Goal: Navigation & Orientation: Find specific page/section

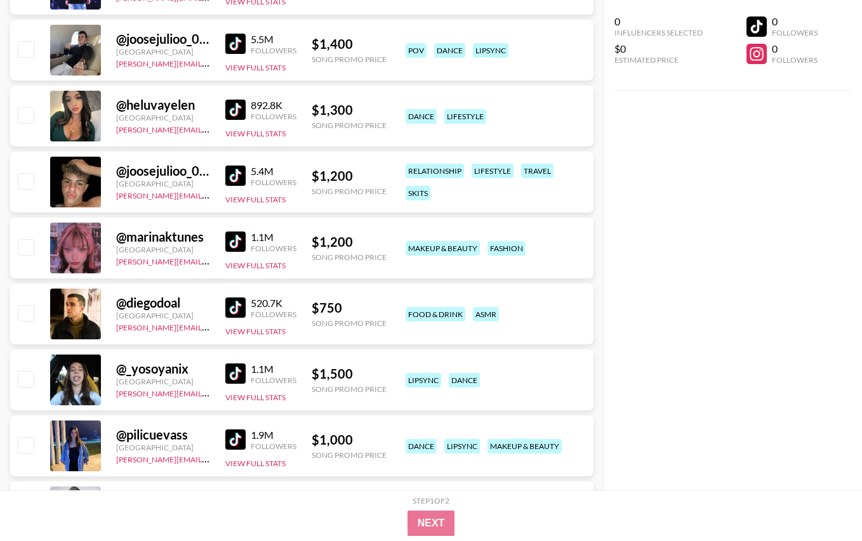
scroll to position [1620, 0]
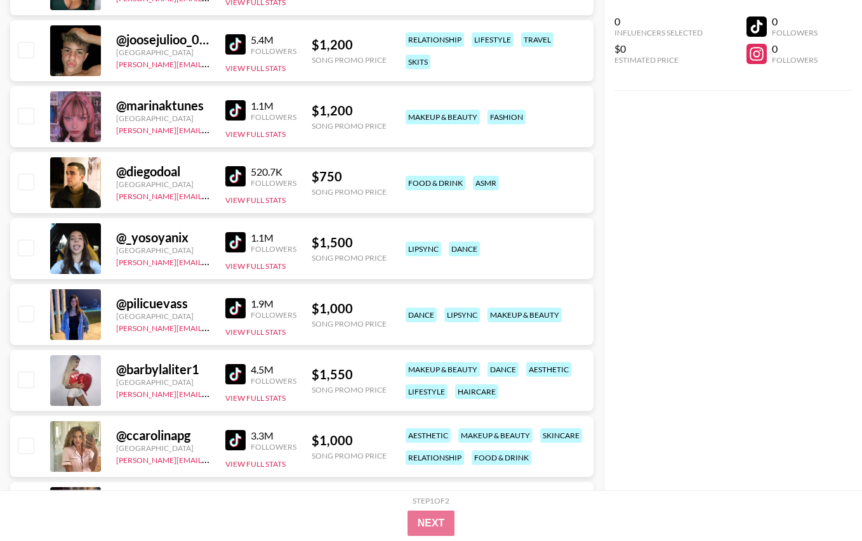
click at [238, 311] on img at bounding box center [235, 308] width 20 height 20
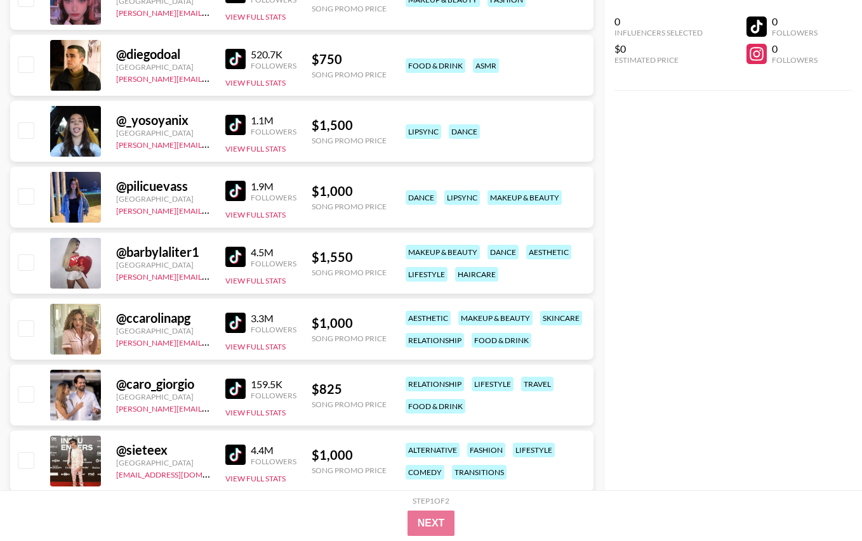
scroll to position [1768, 0]
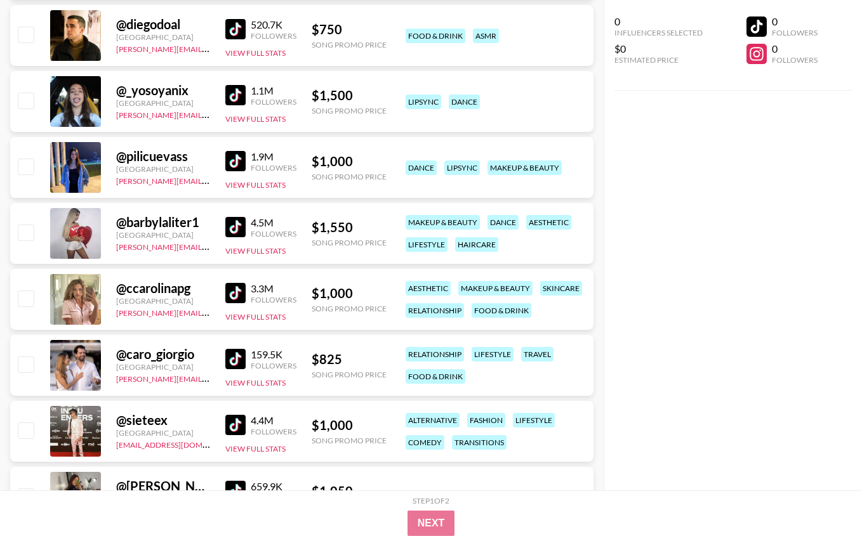
click at [239, 294] on img at bounding box center [235, 293] width 20 height 20
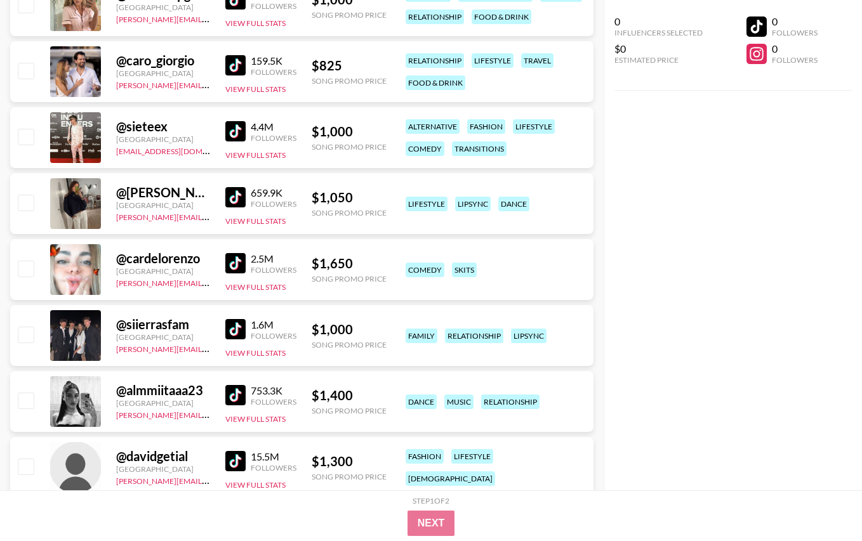
scroll to position [2082, 0]
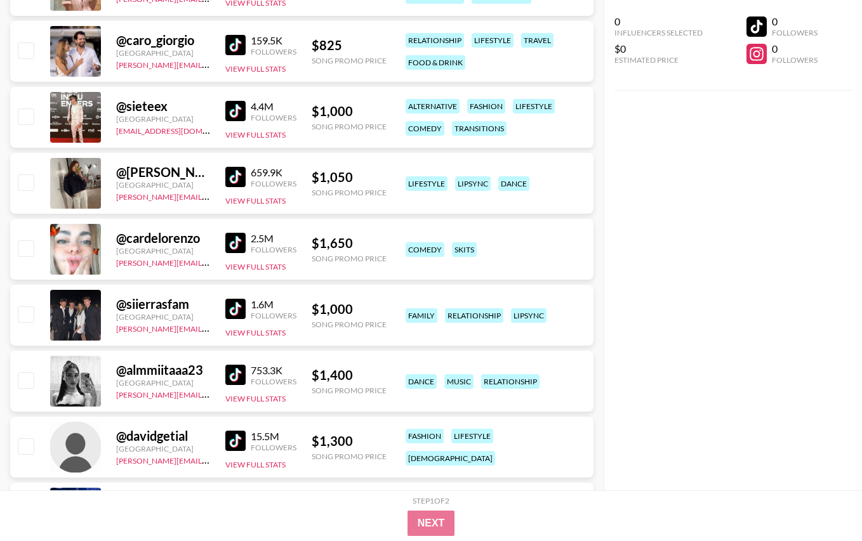
click at [234, 243] on img at bounding box center [235, 243] width 20 height 20
click at [232, 304] on img at bounding box center [235, 309] width 20 height 20
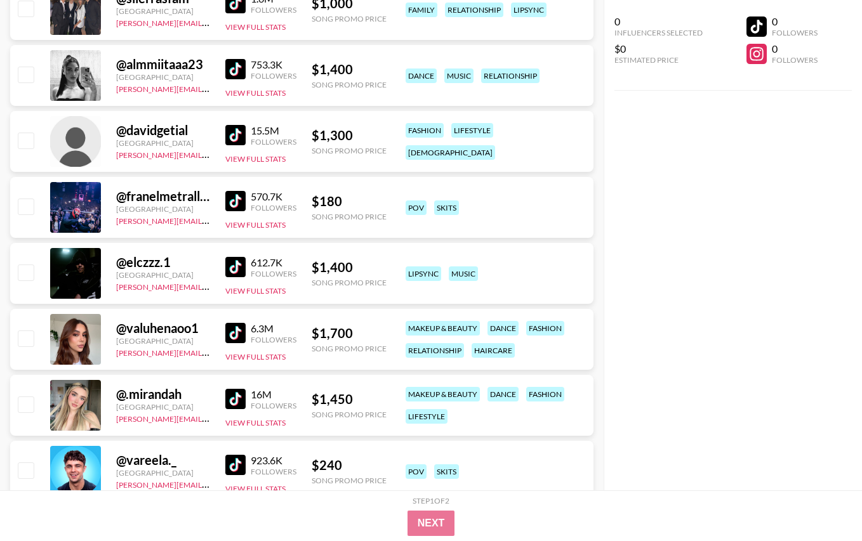
scroll to position [2416, 0]
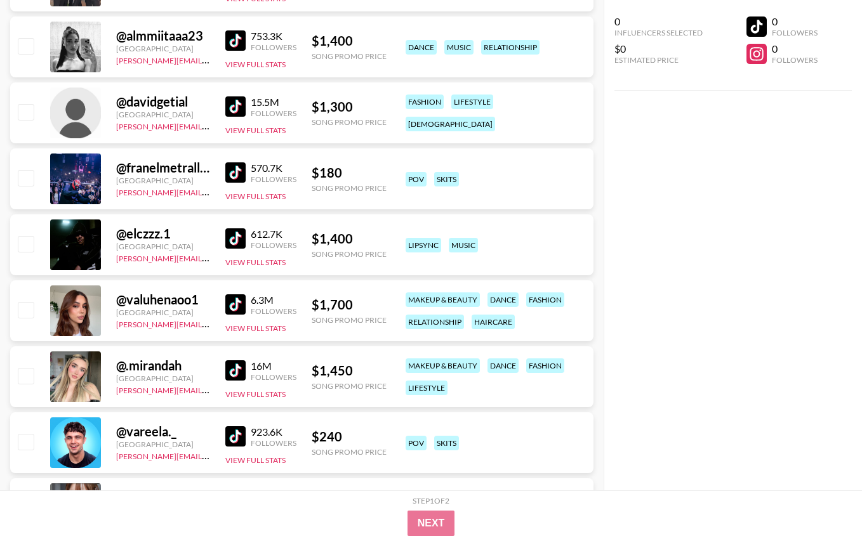
click at [242, 246] on img at bounding box center [235, 238] width 20 height 20
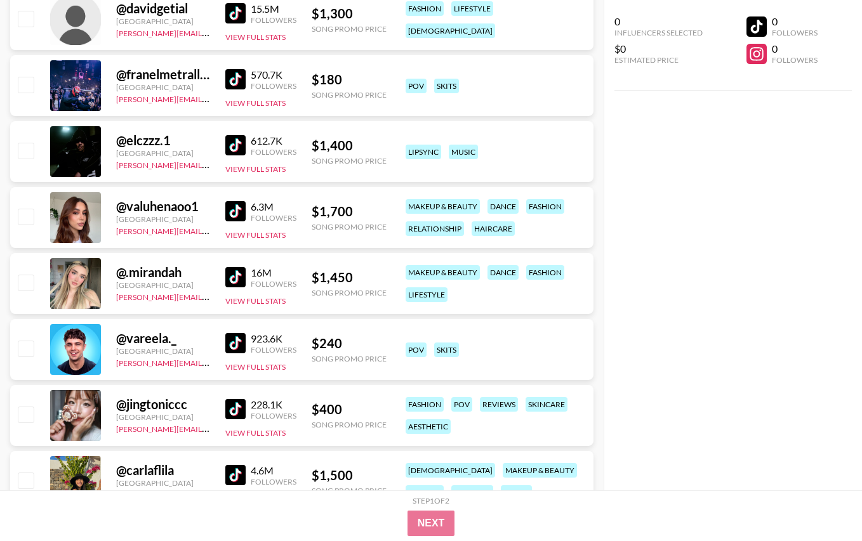
scroll to position [2522, 0]
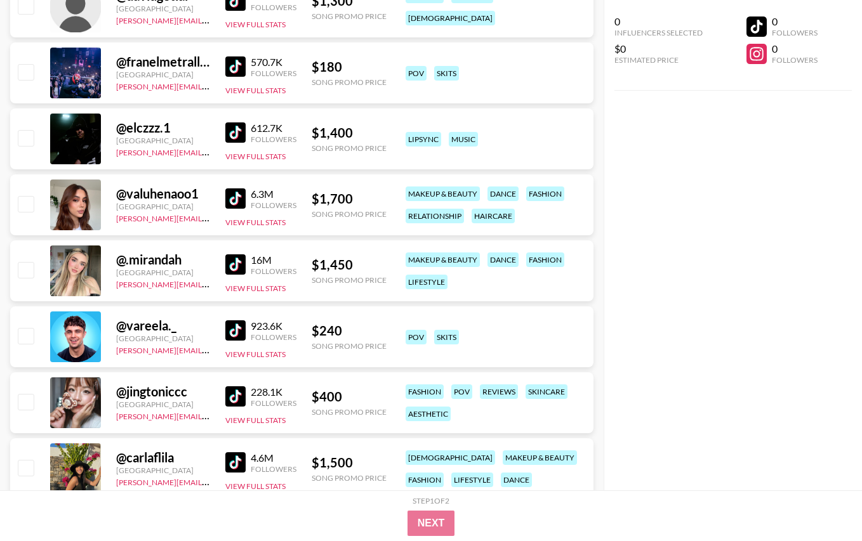
click at [238, 265] on img at bounding box center [235, 265] width 20 height 20
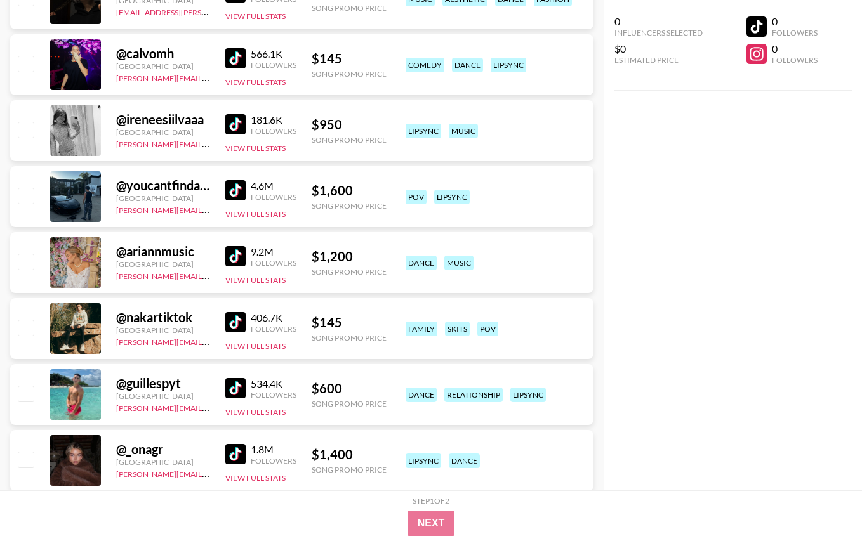
scroll to position [3066, 0]
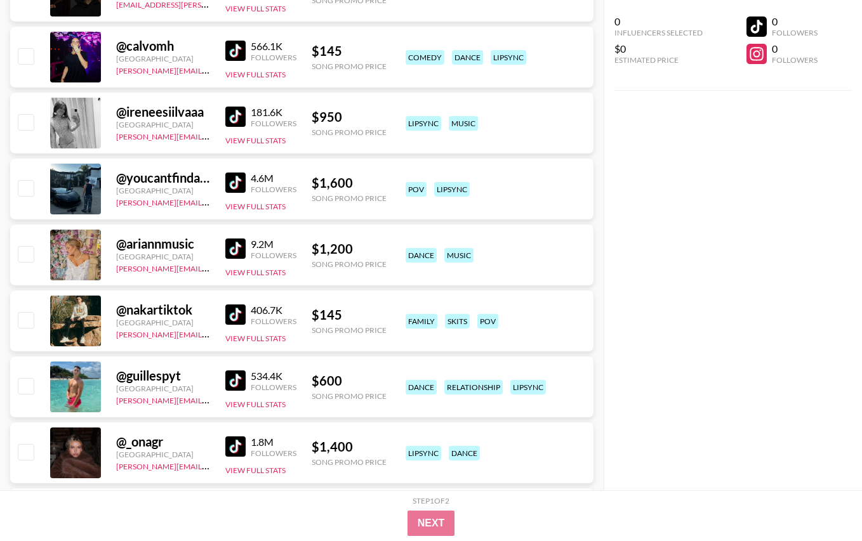
click at [239, 251] on img at bounding box center [235, 249] width 20 height 20
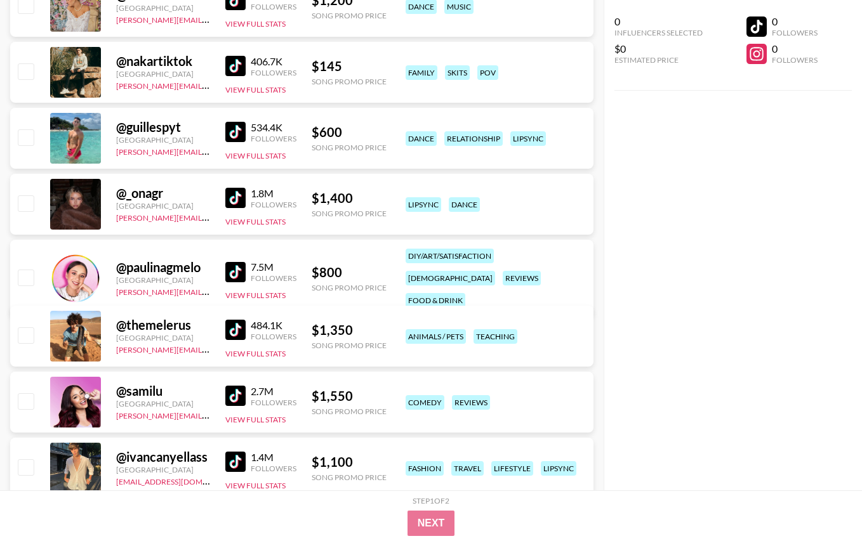
scroll to position [3376, 0]
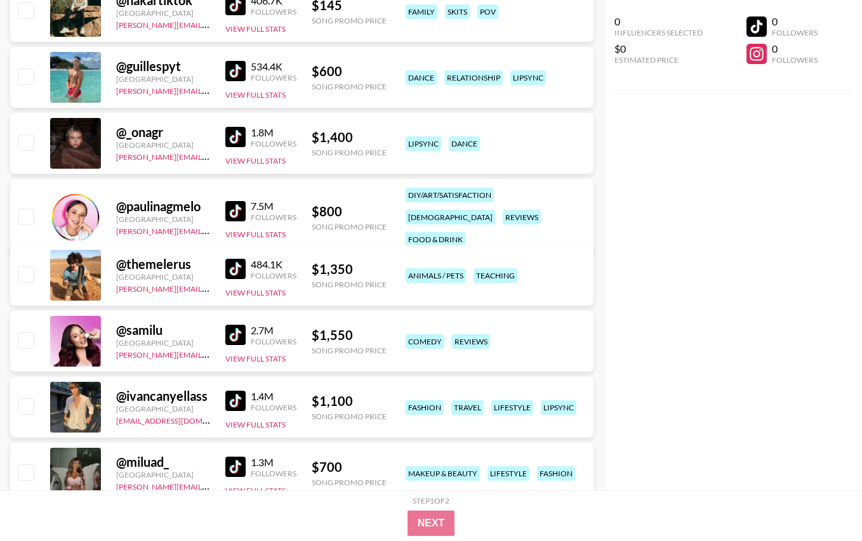
click at [239, 138] on img at bounding box center [235, 137] width 20 height 20
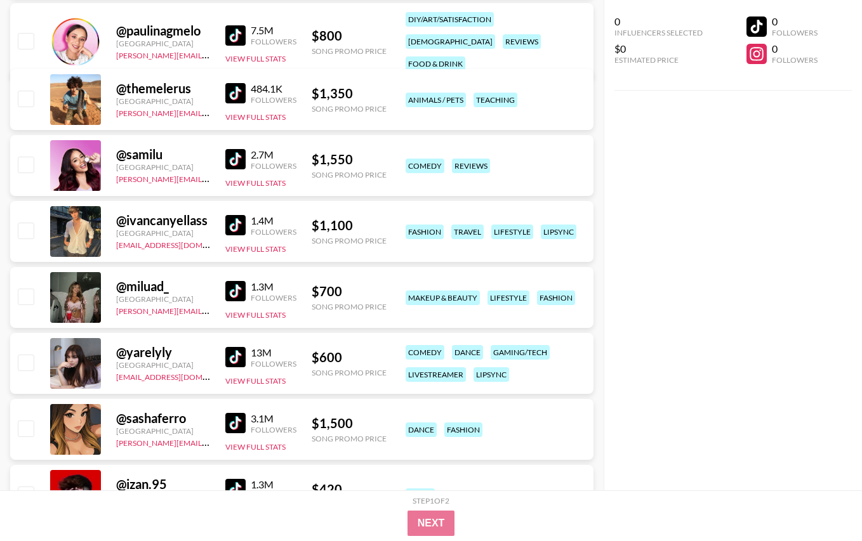
scroll to position [3556, 0]
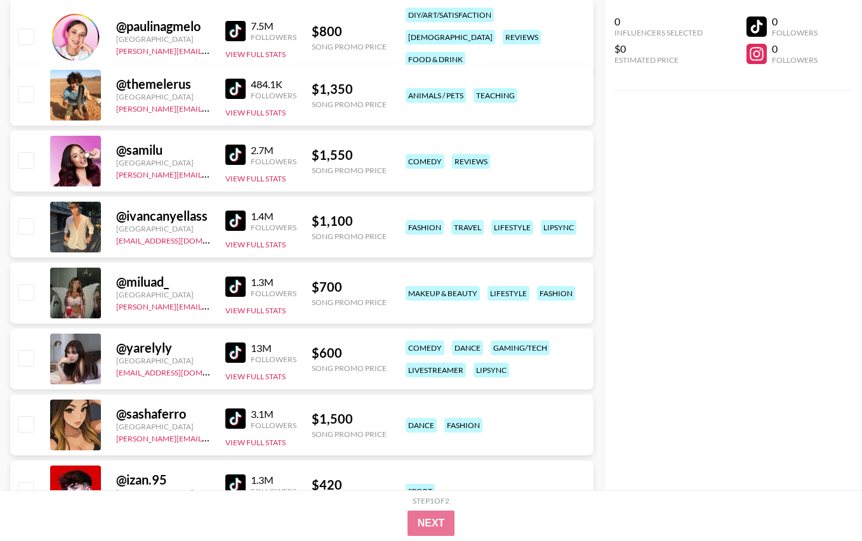
click at [242, 354] on img at bounding box center [235, 353] width 20 height 20
click at [244, 284] on img at bounding box center [235, 287] width 20 height 20
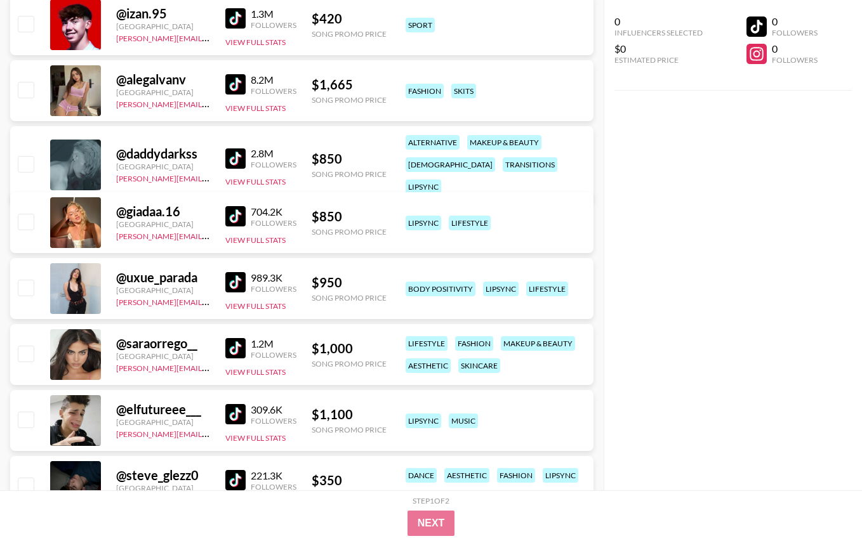
scroll to position [4035, 0]
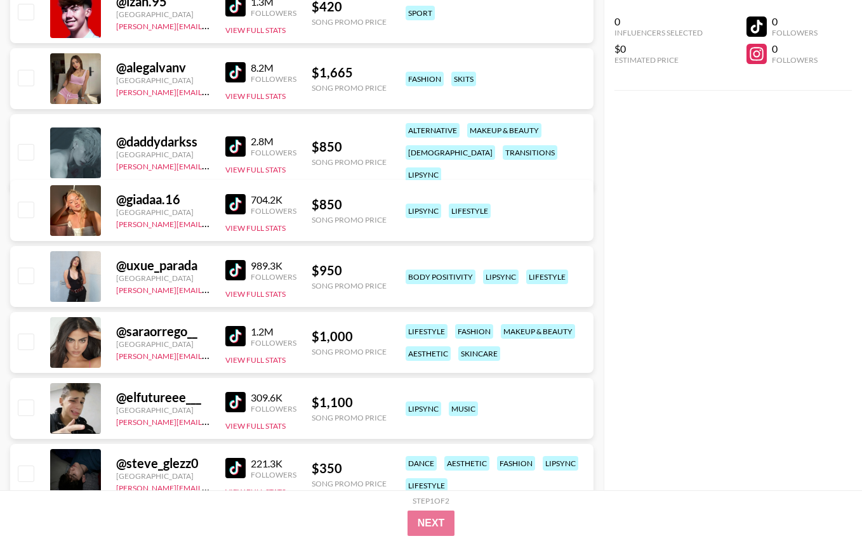
click at [226, 202] on img at bounding box center [235, 204] width 20 height 20
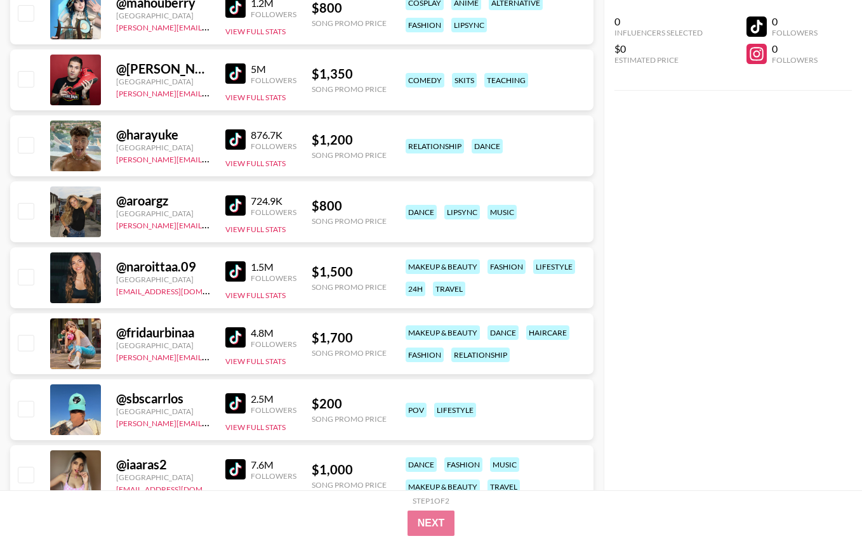
scroll to position [4629, 0]
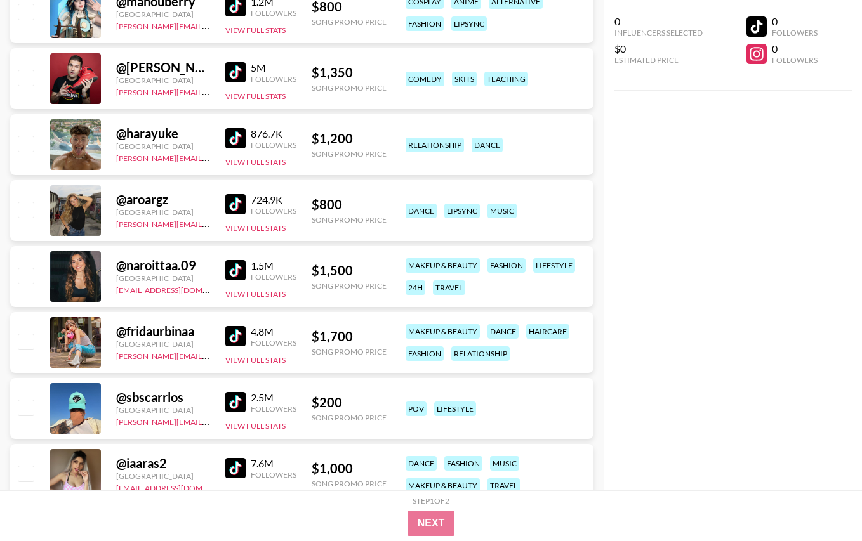
click at [239, 197] on img at bounding box center [235, 204] width 20 height 20
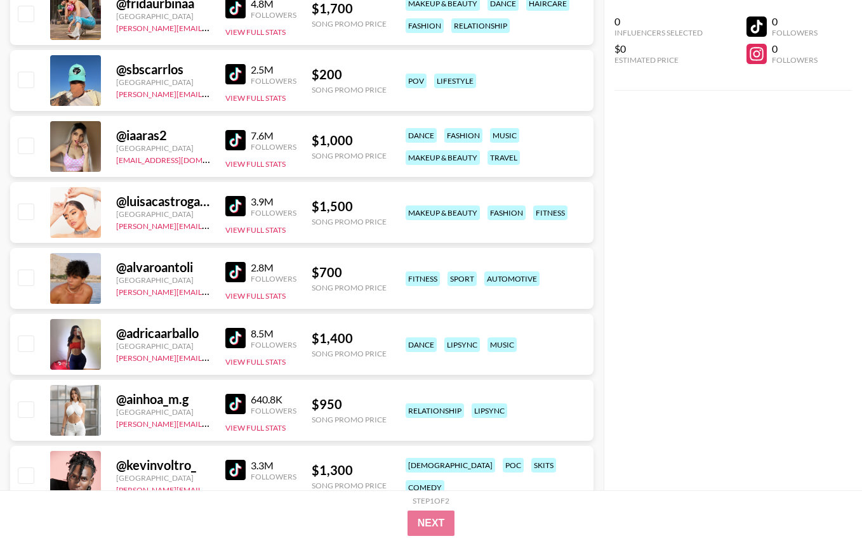
scroll to position [4976, 0]
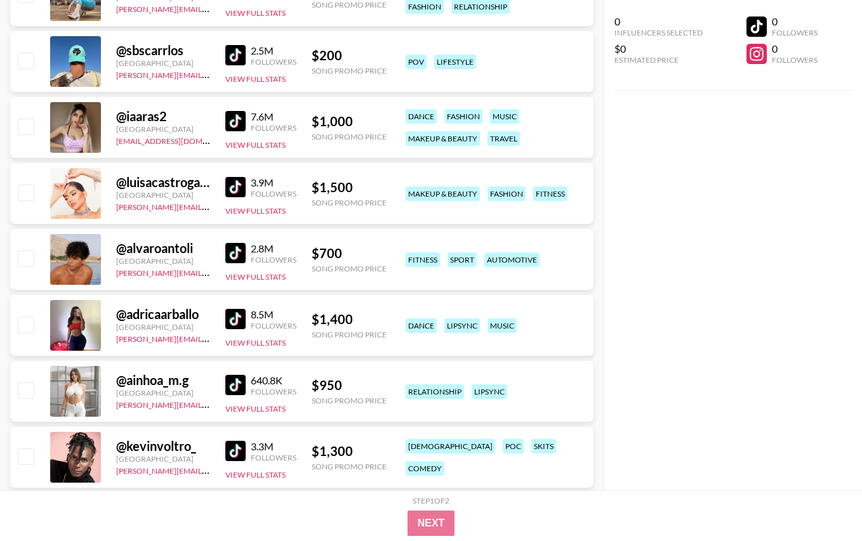
click at [237, 256] on img at bounding box center [235, 253] width 20 height 20
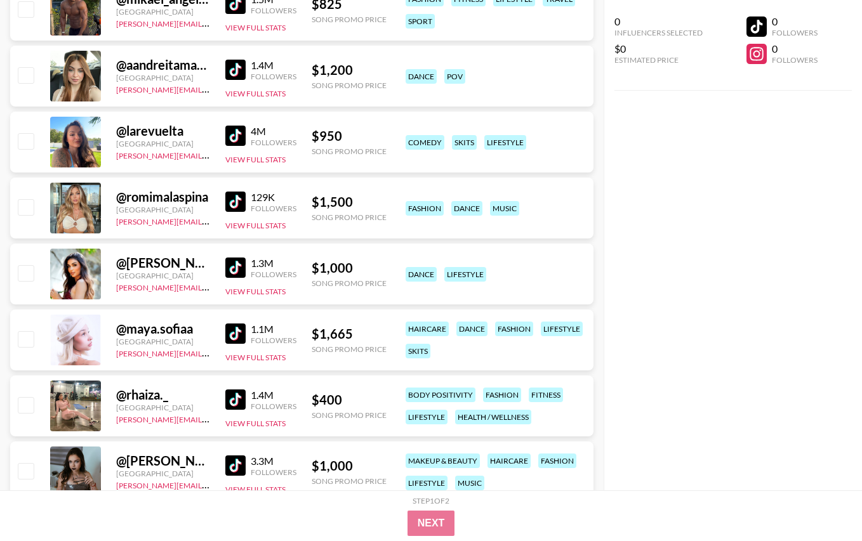
scroll to position [6022, 0]
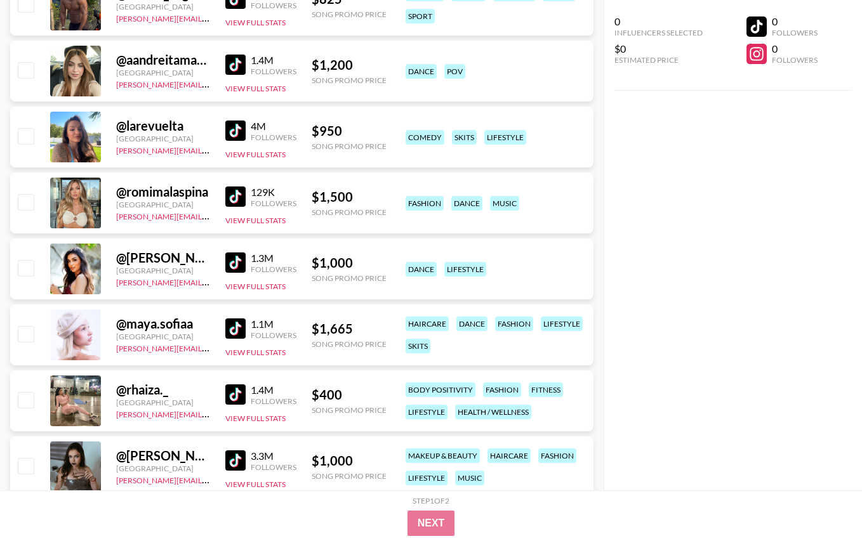
click at [235, 328] on img at bounding box center [235, 329] width 20 height 20
click at [241, 396] on img at bounding box center [235, 395] width 20 height 20
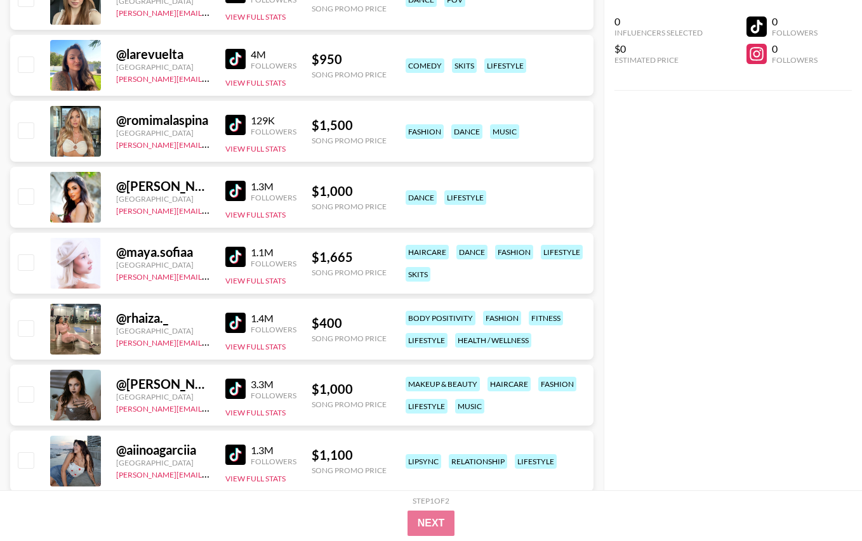
scroll to position [6131, 0]
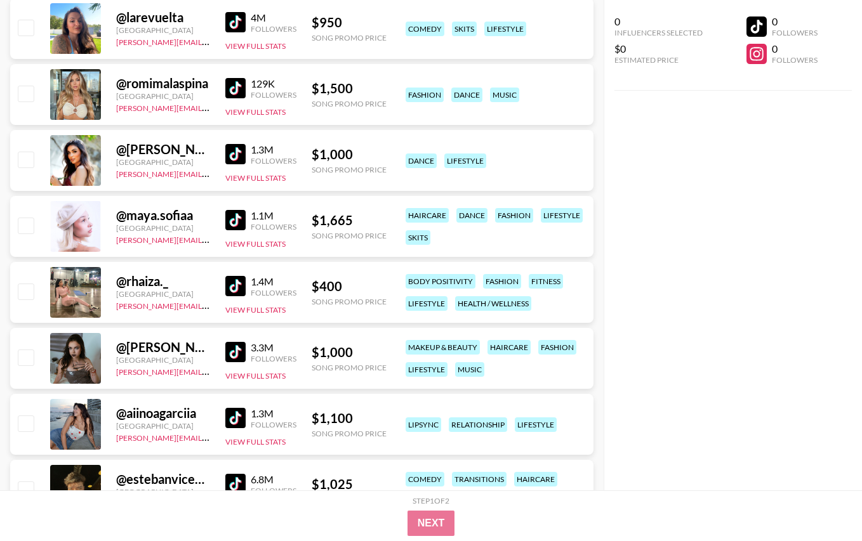
click at [237, 346] on img at bounding box center [235, 352] width 20 height 20
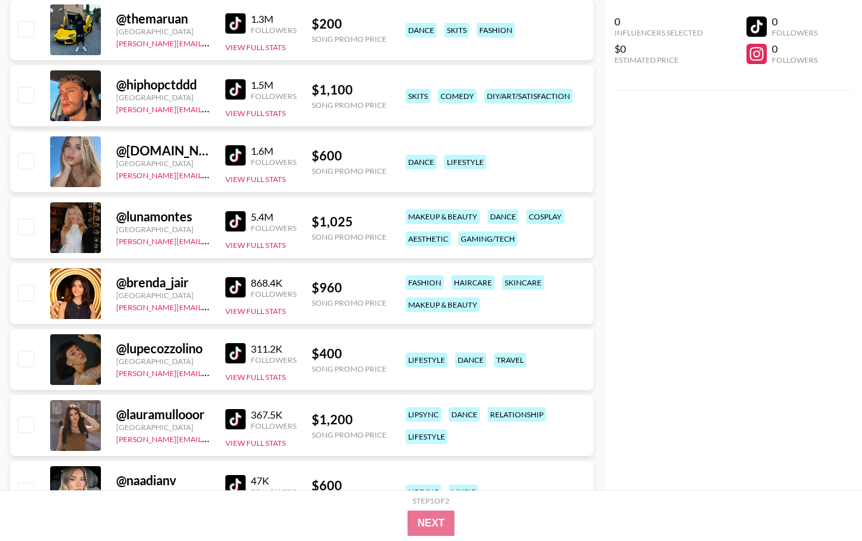
click at [236, 360] on img at bounding box center [235, 353] width 20 height 20
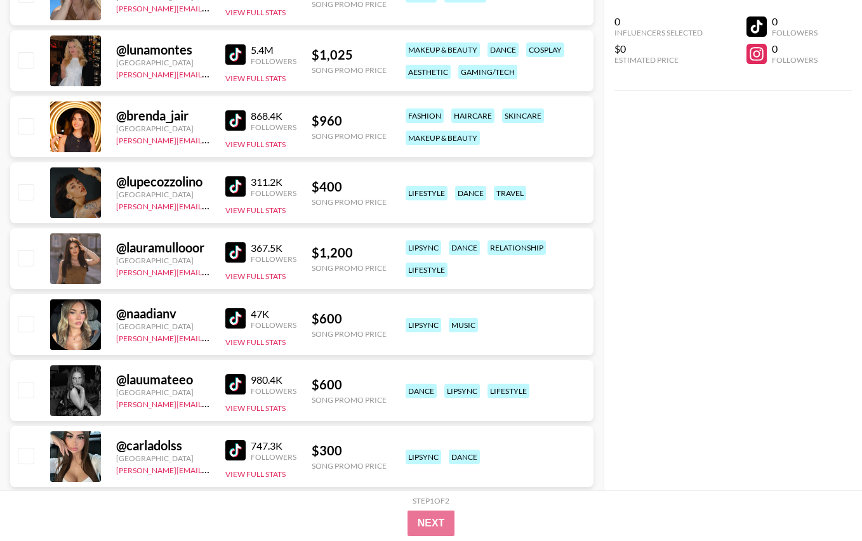
scroll to position [7291, 0]
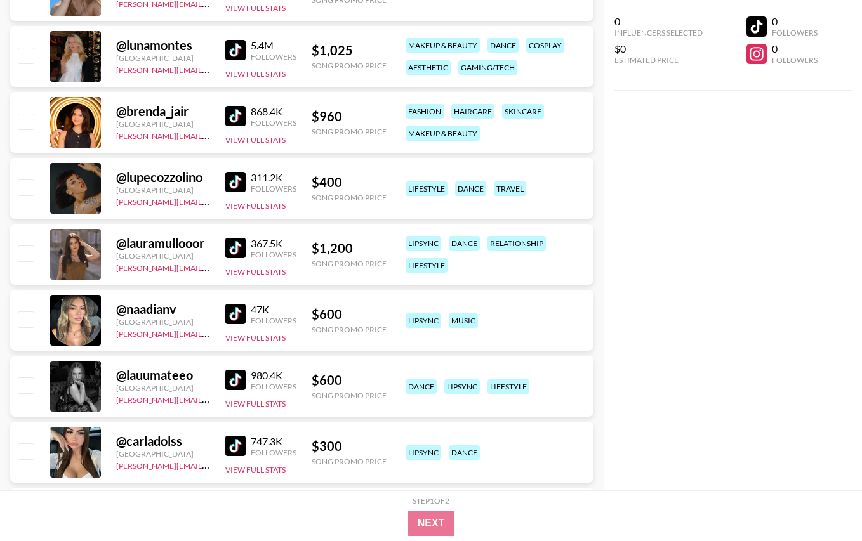
click at [237, 315] on img at bounding box center [235, 314] width 20 height 20
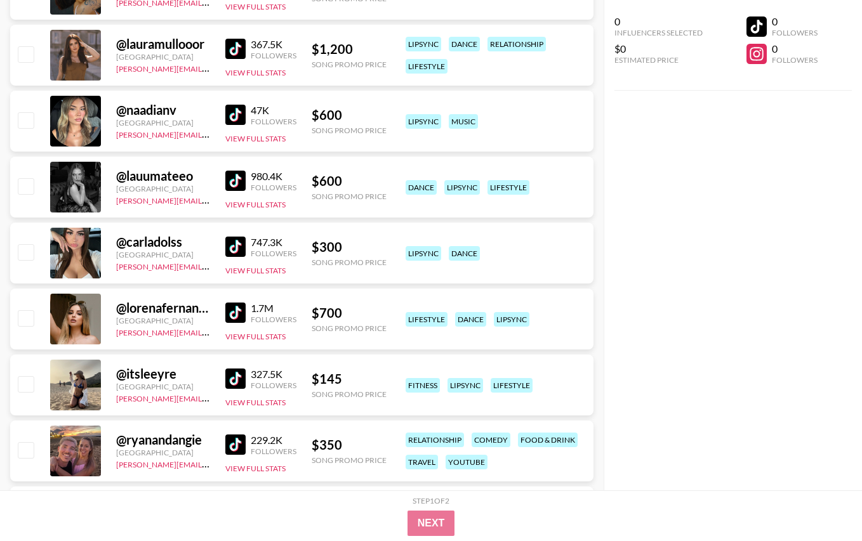
scroll to position [7497, 0]
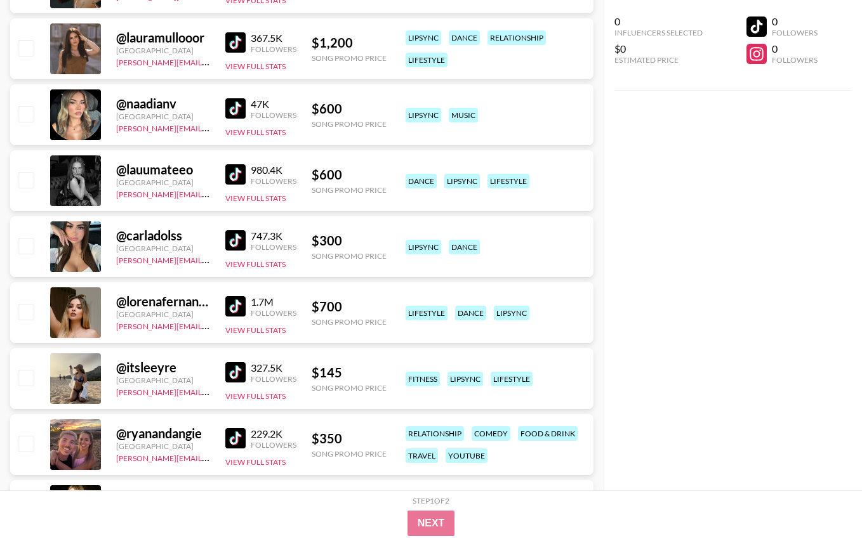
click at [239, 242] on img at bounding box center [235, 240] width 20 height 20
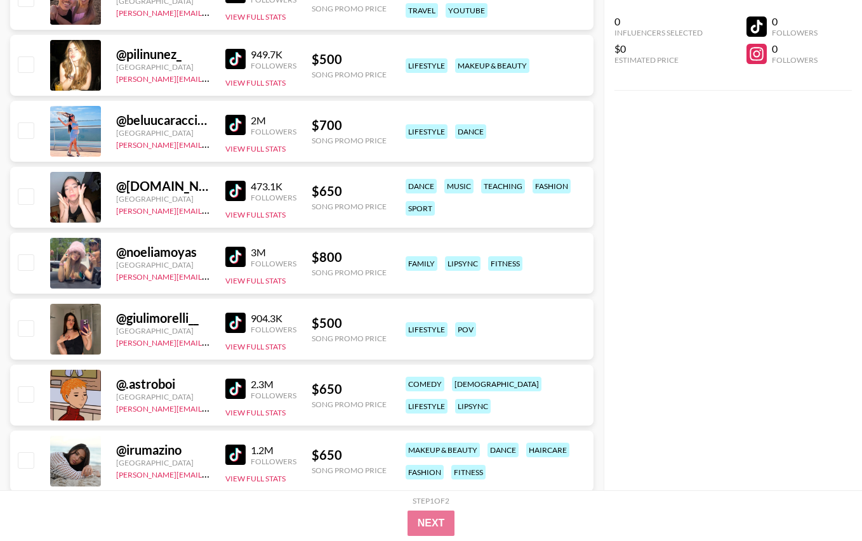
scroll to position [7943, 0]
click at [231, 317] on img at bounding box center [235, 322] width 20 height 20
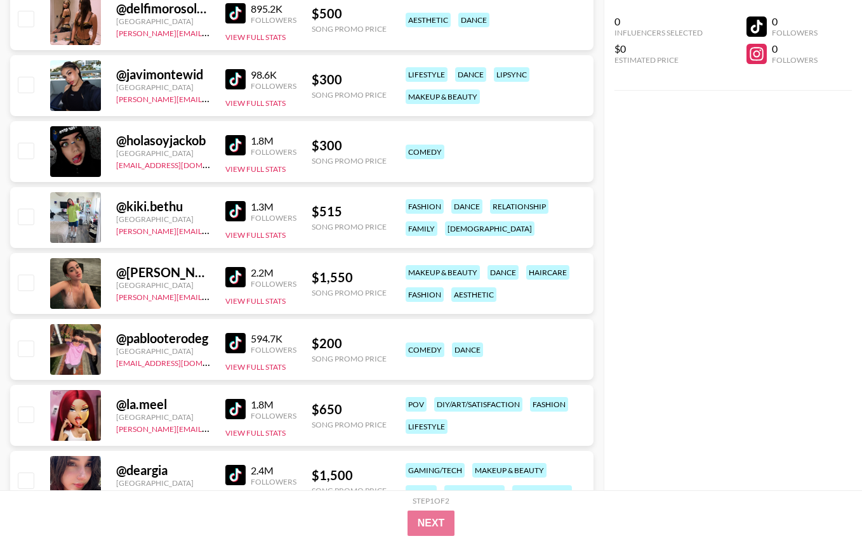
scroll to position [8746, 0]
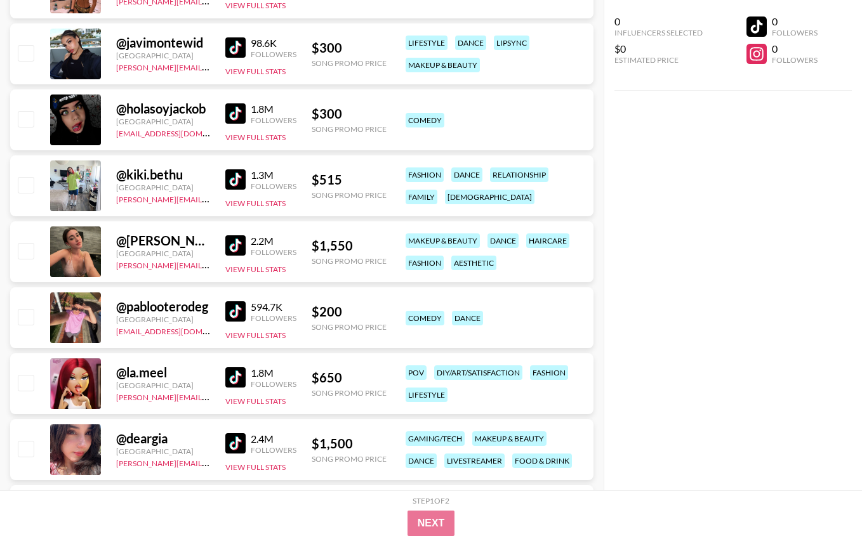
click at [232, 381] on img at bounding box center [235, 377] width 20 height 20
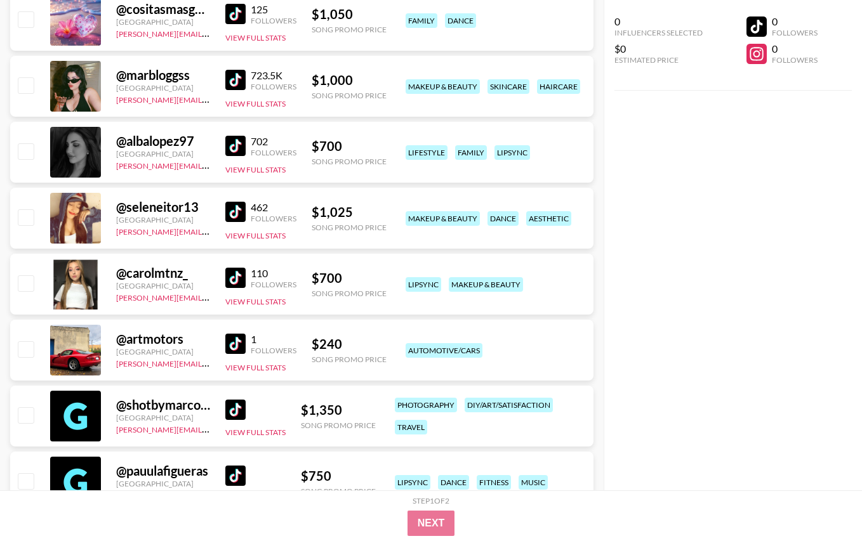
scroll to position [9695, 0]
